Goal: Transaction & Acquisition: Purchase product/service

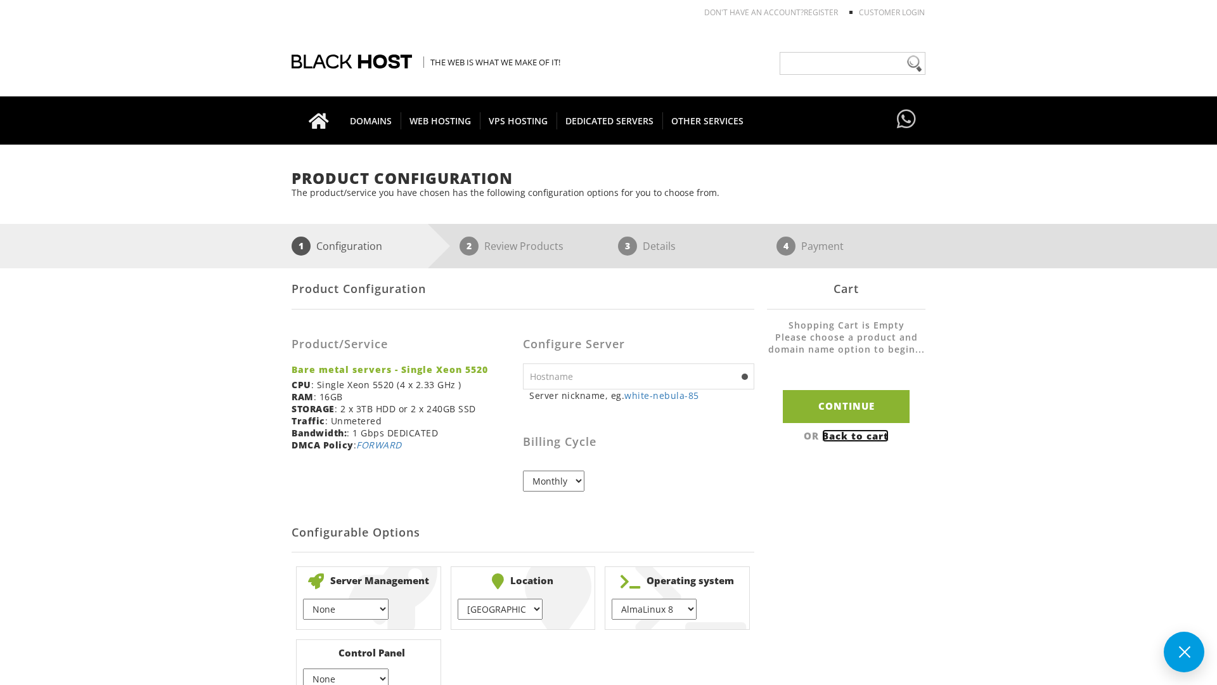
click at [857, 435] on link "Back to cart" at bounding box center [855, 435] width 67 height 13
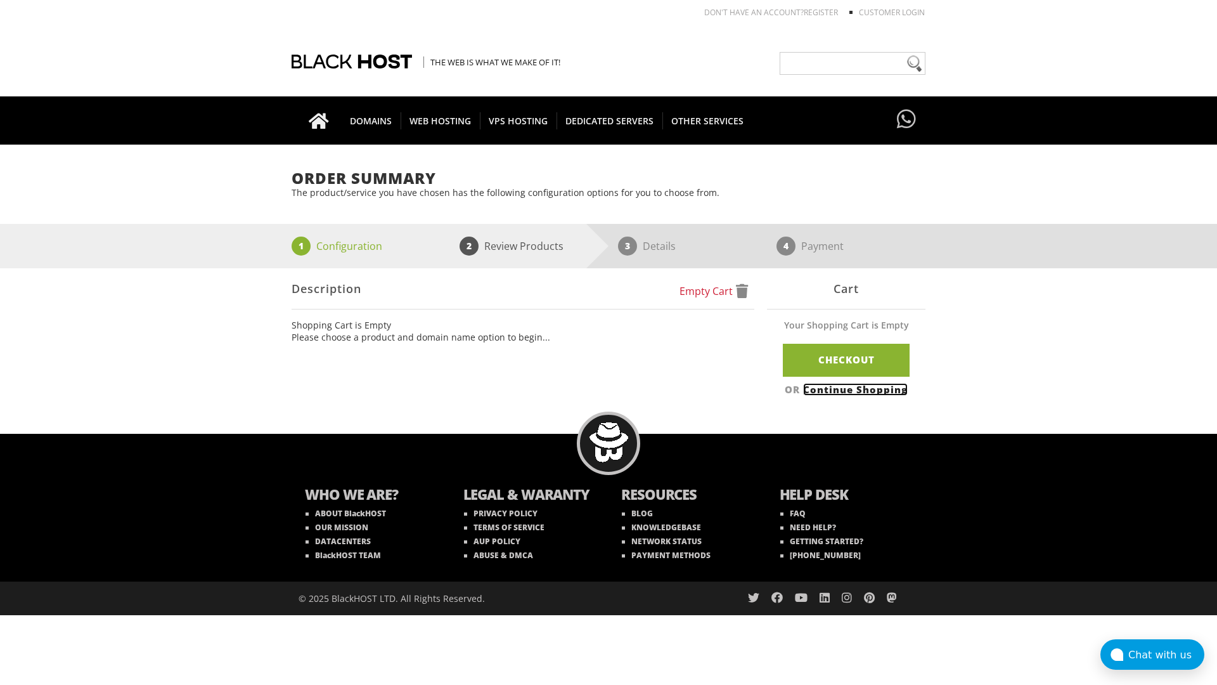
click at [857, 389] on link "Continue Shopping" at bounding box center [855, 389] width 105 height 13
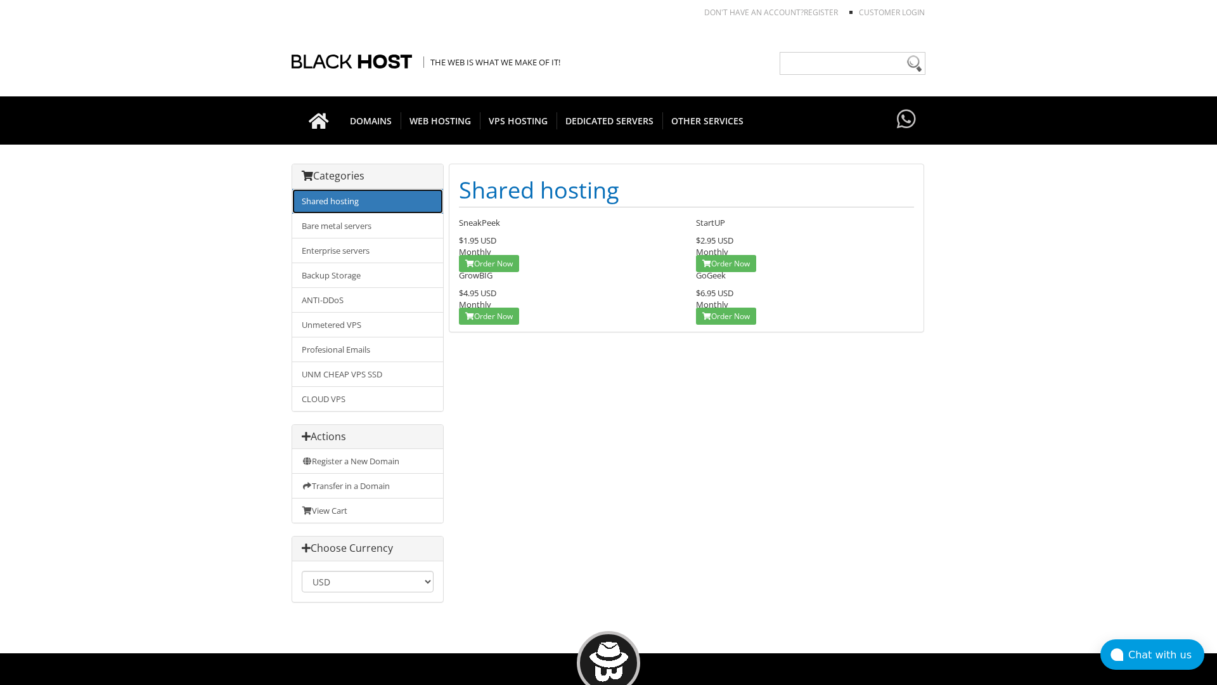
click at [368, 201] on link "Shared hosting" at bounding box center [367, 201] width 151 height 25
